Goal: Information Seeking & Learning: Learn about a topic

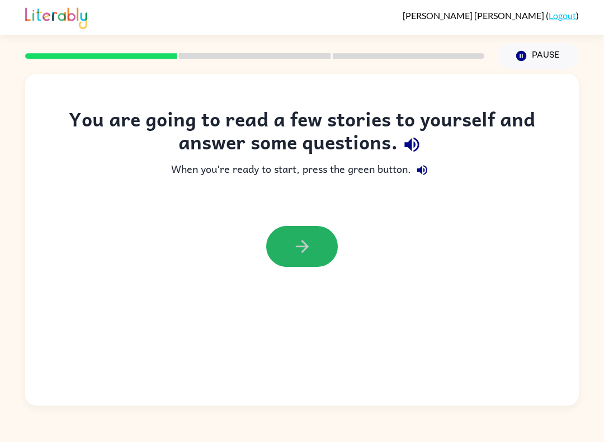
click at [316, 246] on button "button" at bounding box center [302, 246] width 72 height 41
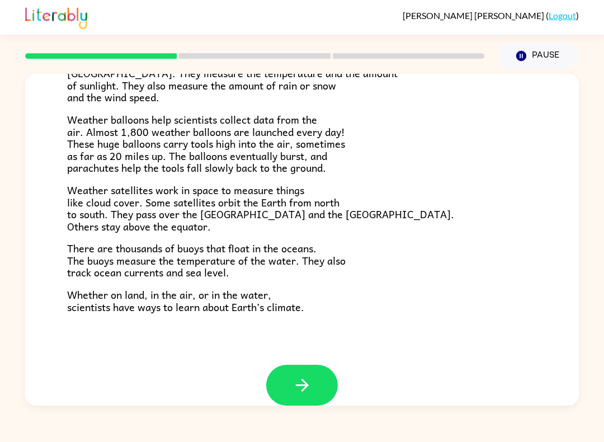
scroll to position [288, 0]
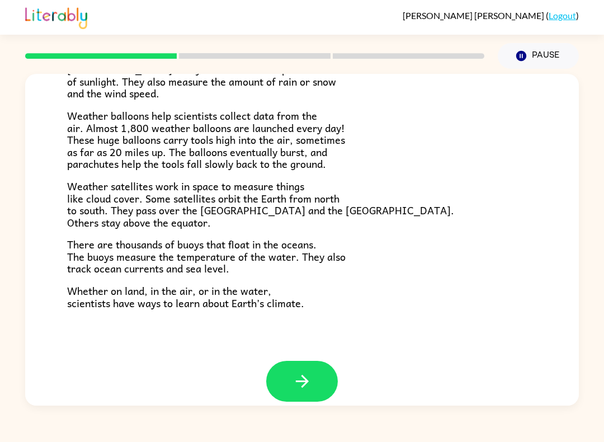
click at [333, 381] on button "button" at bounding box center [302, 381] width 72 height 41
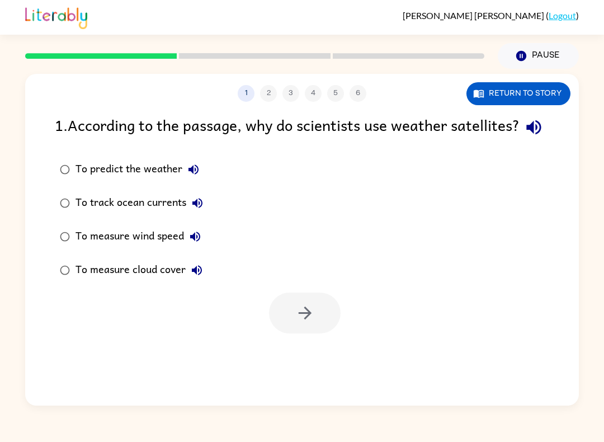
scroll to position [0, 0]
click at [531, 91] on button "Return to story" at bounding box center [519, 93] width 104 height 23
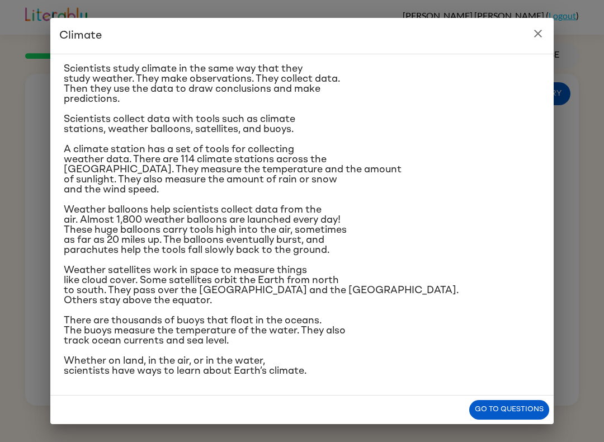
scroll to position [184, 0]
click at [505, 407] on button "Go to questions" at bounding box center [509, 410] width 80 height 20
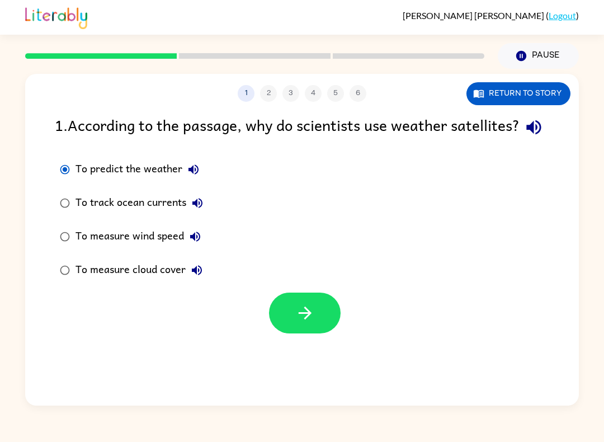
click at [77, 214] on div "To track ocean currents" at bounding box center [142, 203] width 133 height 22
click at [335, 333] on button "button" at bounding box center [305, 313] width 72 height 41
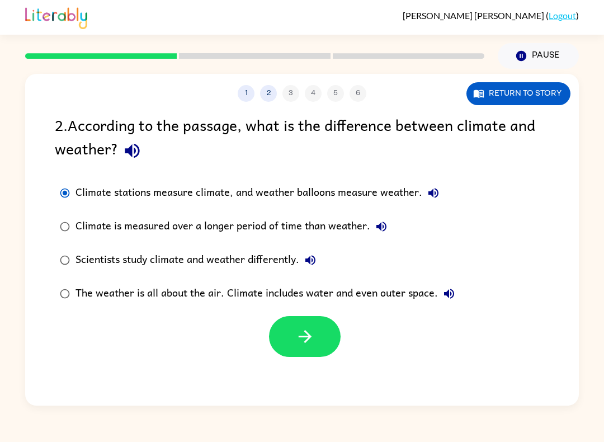
click at [320, 349] on button "button" at bounding box center [305, 336] width 72 height 41
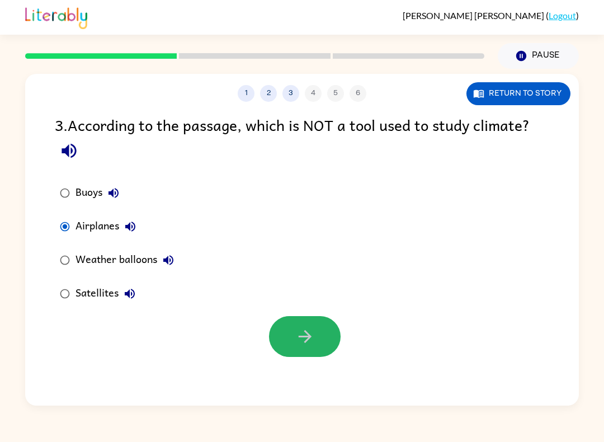
click at [302, 341] on icon "button" at bounding box center [305, 337] width 20 height 20
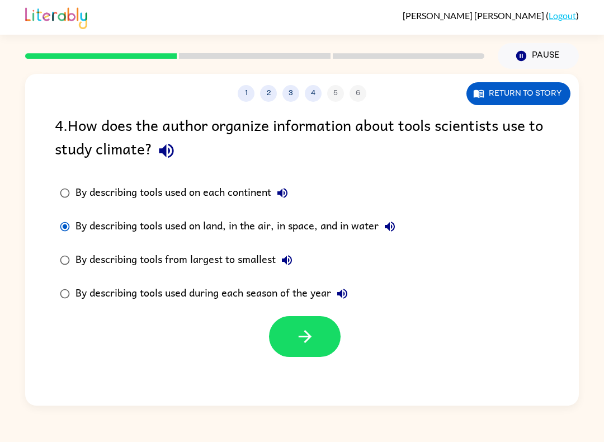
click at [306, 341] on icon "button" at bounding box center [304, 336] width 13 height 13
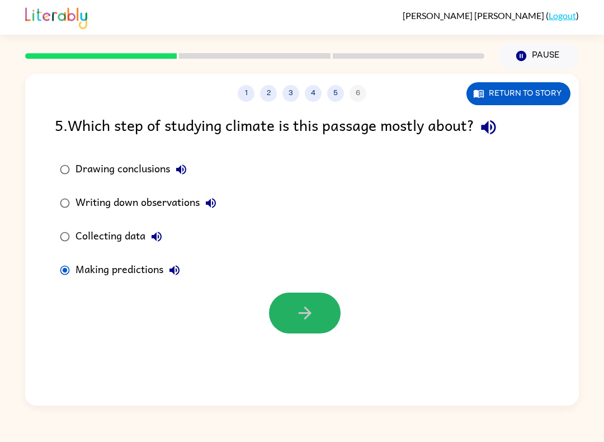
click at [309, 325] on button "button" at bounding box center [305, 313] width 72 height 41
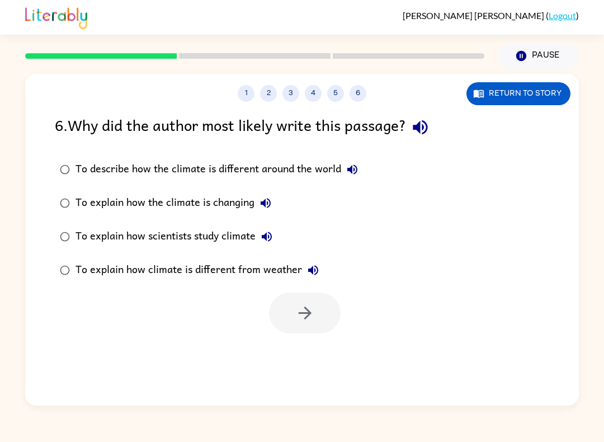
click at [67, 223] on label "To explain how scientists study climate" at bounding box center [209, 237] width 321 height 34
click at [329, 331] on button "button" at bounding box center [305, 313] width 72 height 41
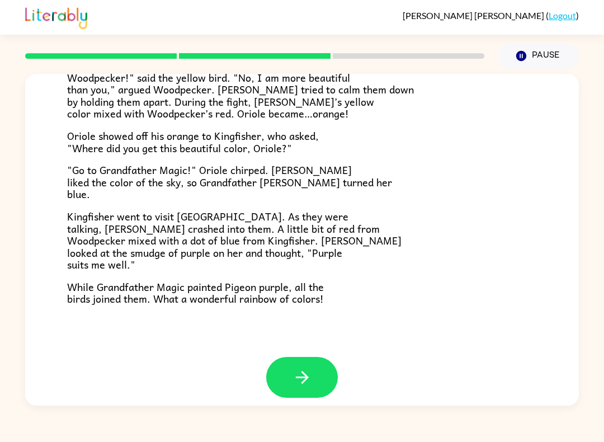
scroll to position [267, 0]
click at [299, 368] on icon "button" at bounding box center [303, 378] width 20 height 20
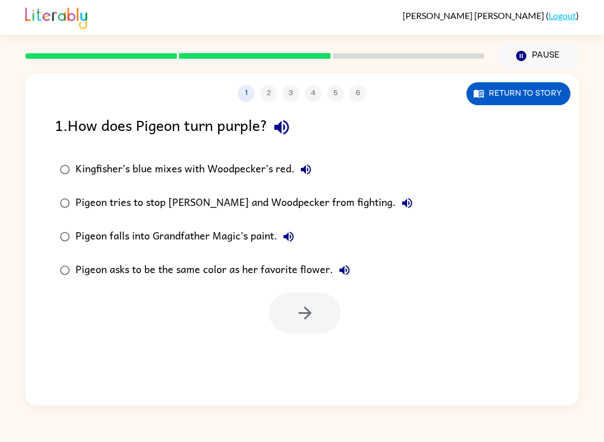
scroll to position [0, 0]
click at [291, 308] on button "button" at bounding box center [305, 313] width 72 height 41
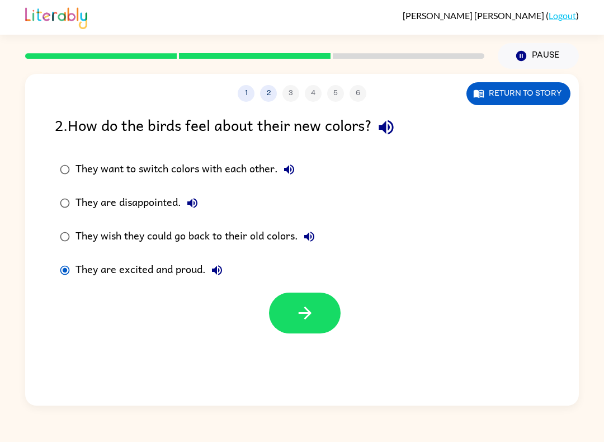
click at [323, 316] on button "button" at bounding box center [305, 313] width 72 height 41
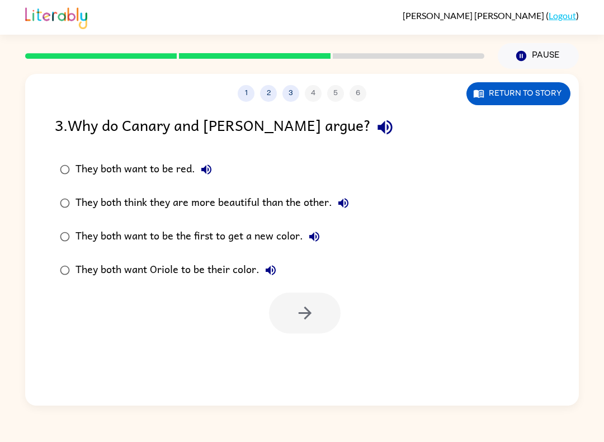
click at [323, 316] on div at bounding box center [305, 313] width 72 height 41
click at [85, 194] on div "They both think they are more beautiful than the other." at bounding box center [215, 203] width 279 height 22
click at [292, 333] on button "button" at bounding box center [305, 313] width 72 height 41
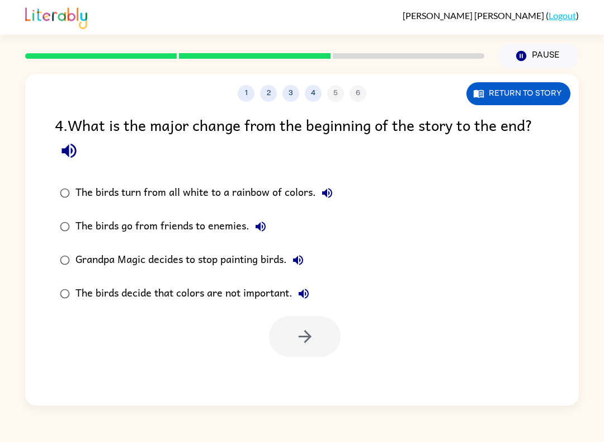
click at [84, 182] on label "The birds turn from all white to a rainbow of colors." at bounding box center [196, 193] width 295 height 34
click at [318, 345] on button "button" at bounding box center [305, 336] width 72 height 41
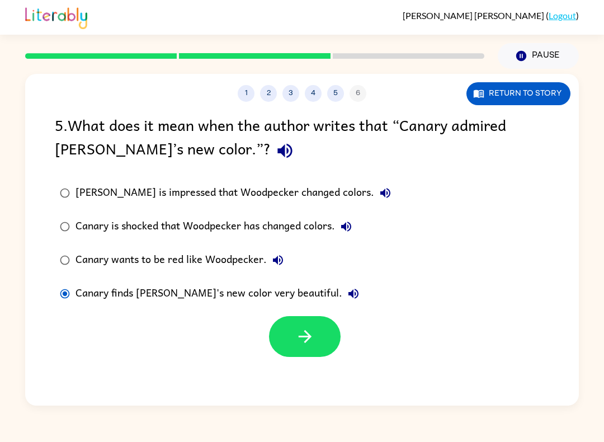
click at [301, 331] on icon "button" at bounding box center [305, 337] width 20 height 20
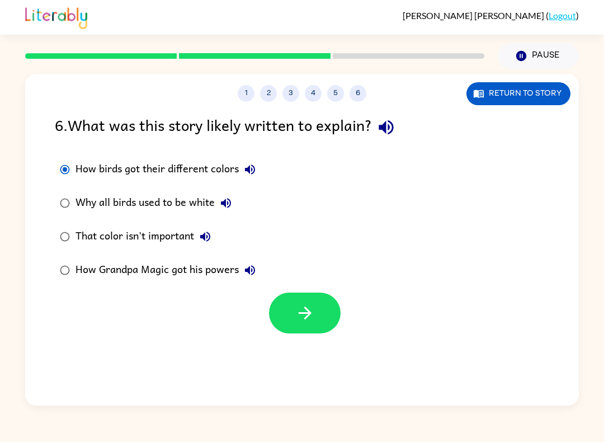
click at [293, 332] on button "button" at bounding box center [305, 313] width 72 height 41
